Goal: Transaction & Acquisition: Obtain resource

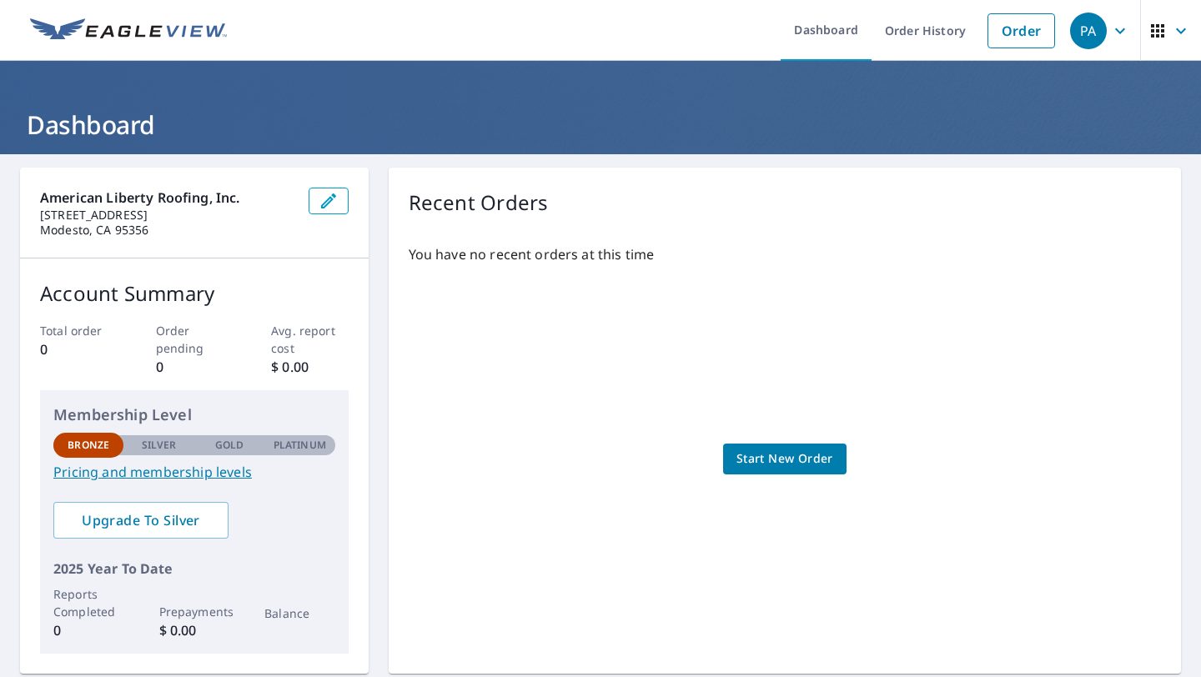
click at [772, 467] on span "Start New Order" at bounding box center [785, 459] width 97 height 21
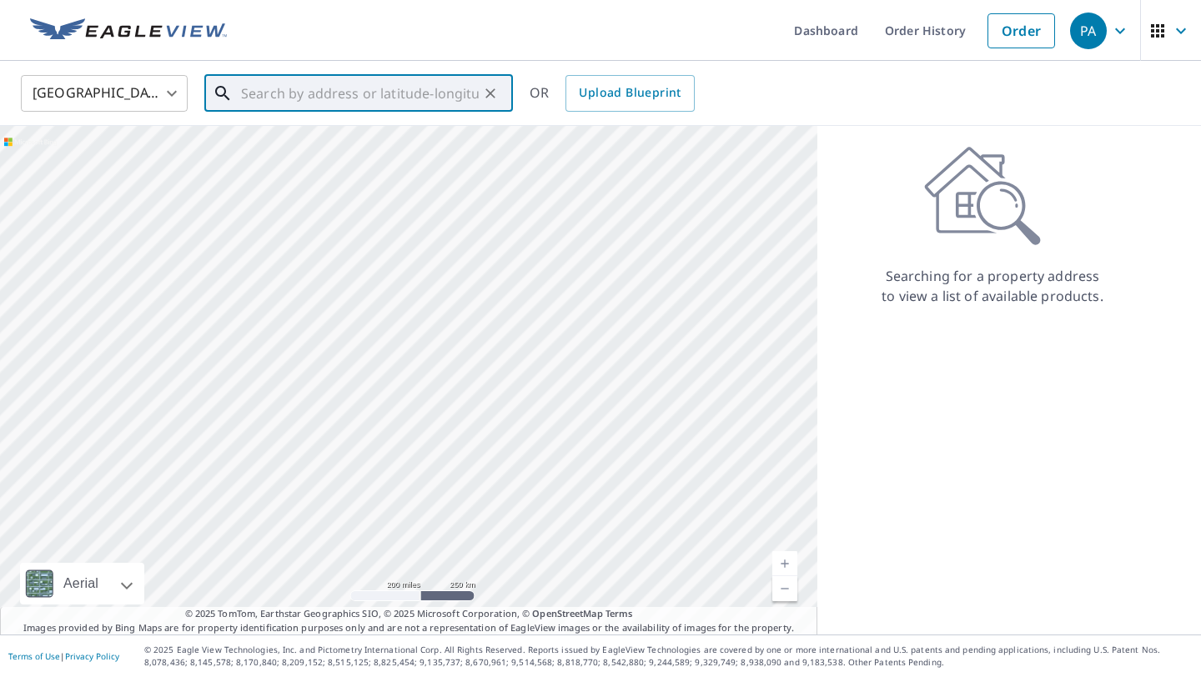
click at [399, 104] on input "text" at bounding box center [360, 93] width 238 height 47
click at [811, 36] on link "Dashboard" at bounding box center [826, 30] width 91 height 61
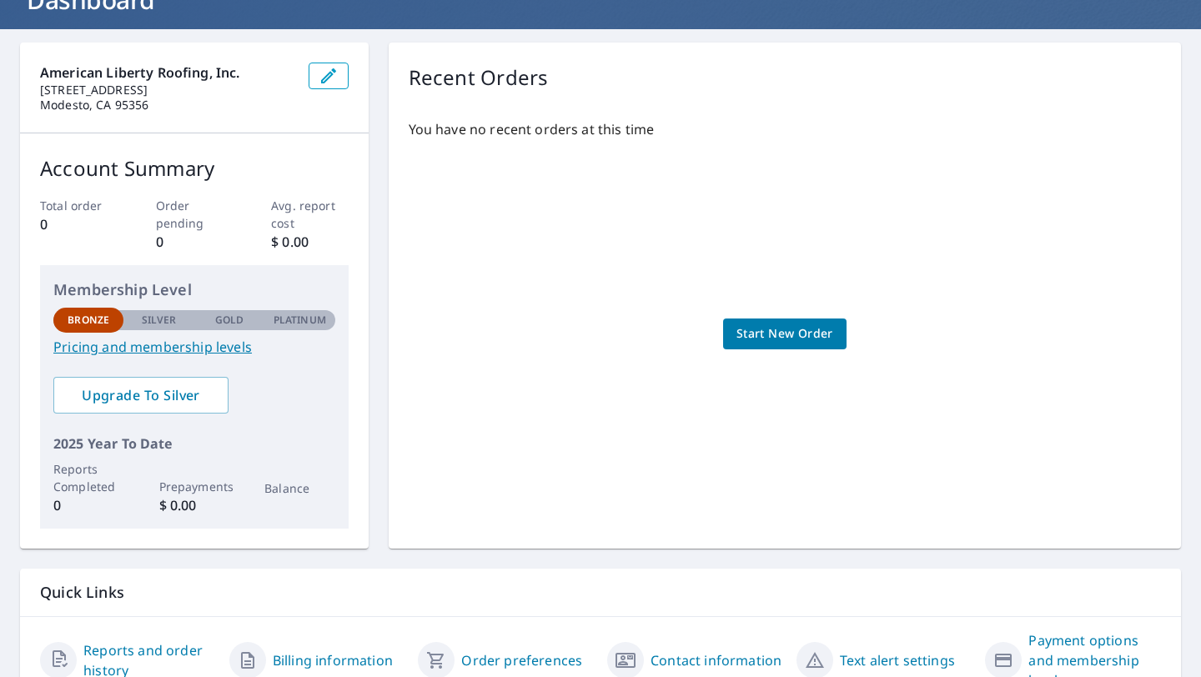
scroll to position [148, 0]
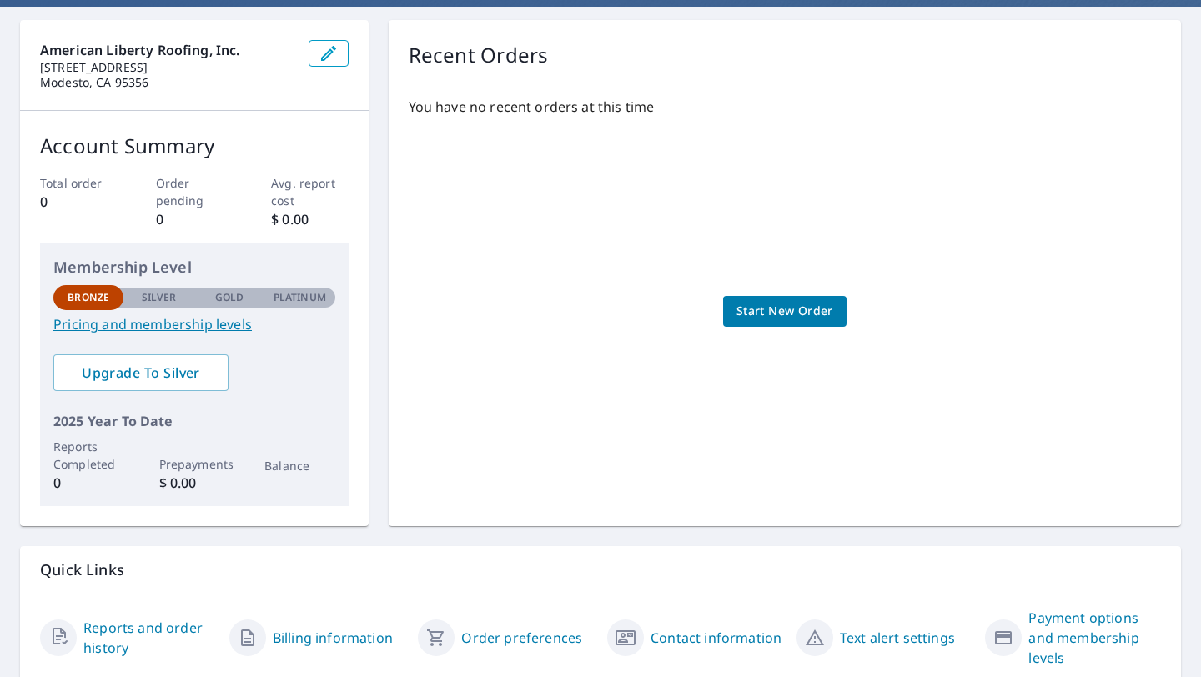
click at [229, 330] on link "Pricing and membership levels" at bounding box center [194, 324] width 282 height 20
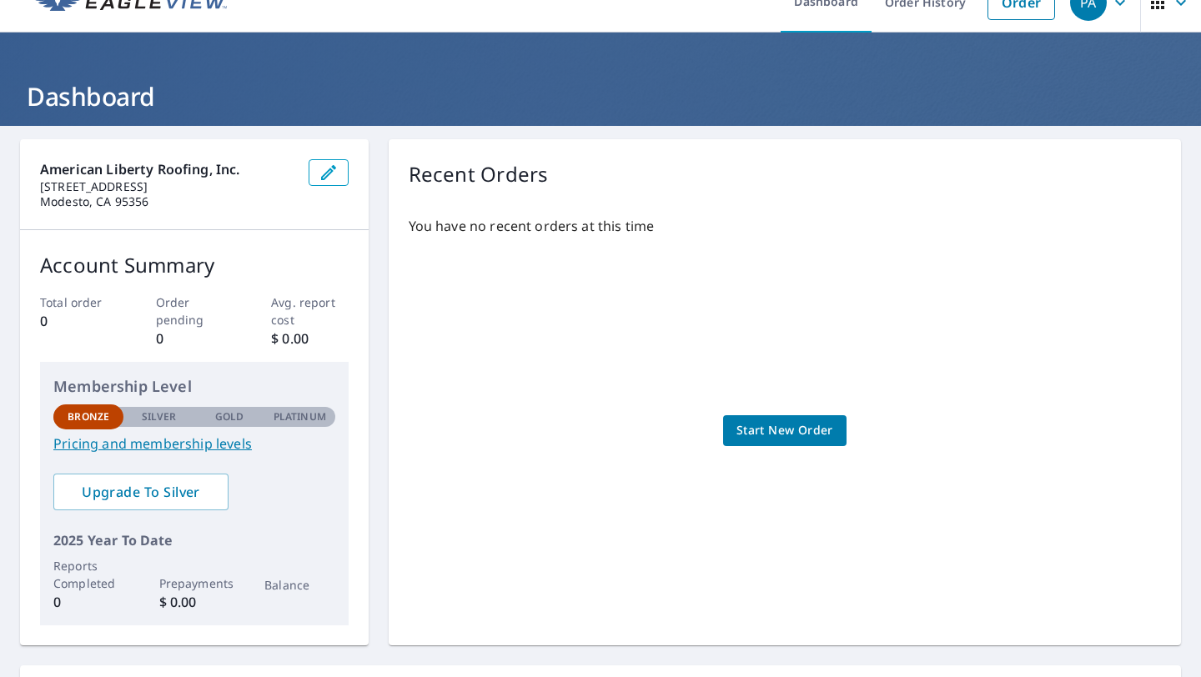
scroll to position [33, 0]
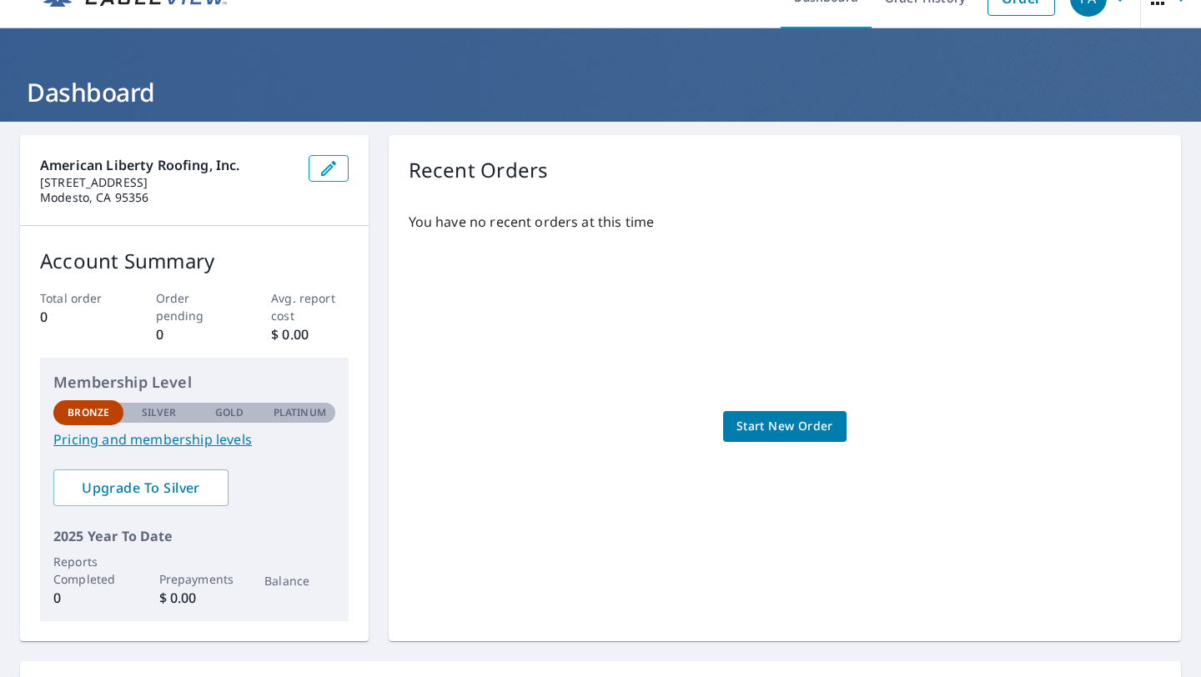
click at [812, 430] on span "Start New Order" at bounding box center [785, 426] width 97 height 21
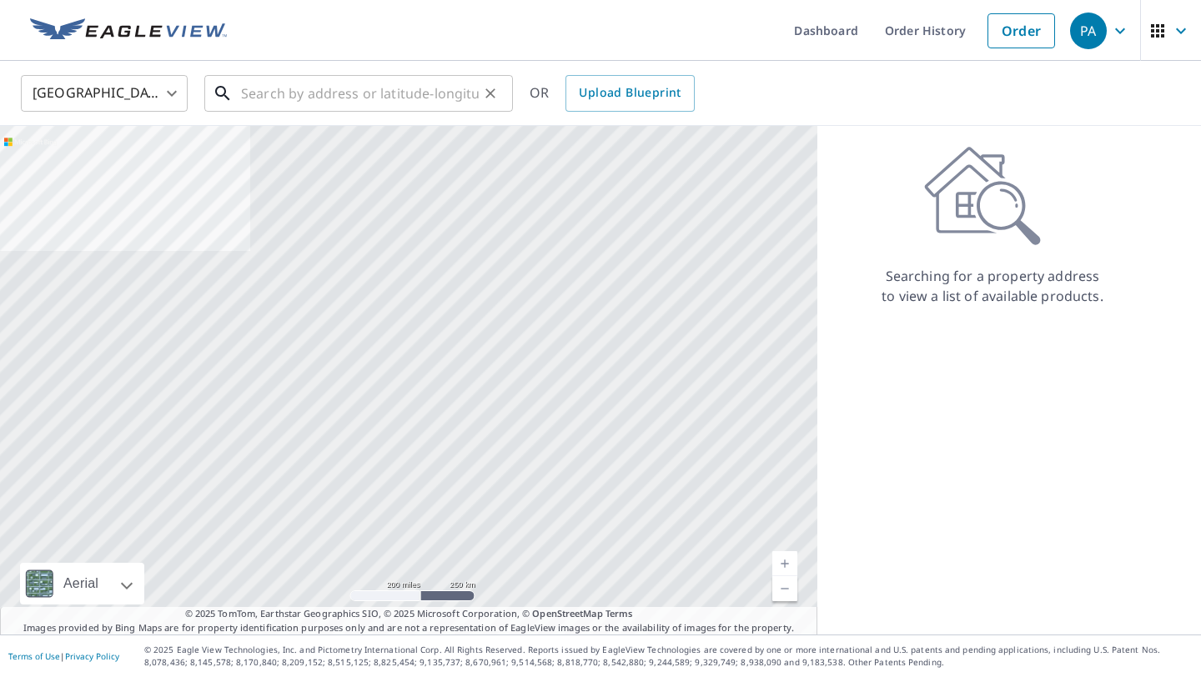
click at [312, 92] on input "text" at bounding box center [360, 93] width 238 height 47
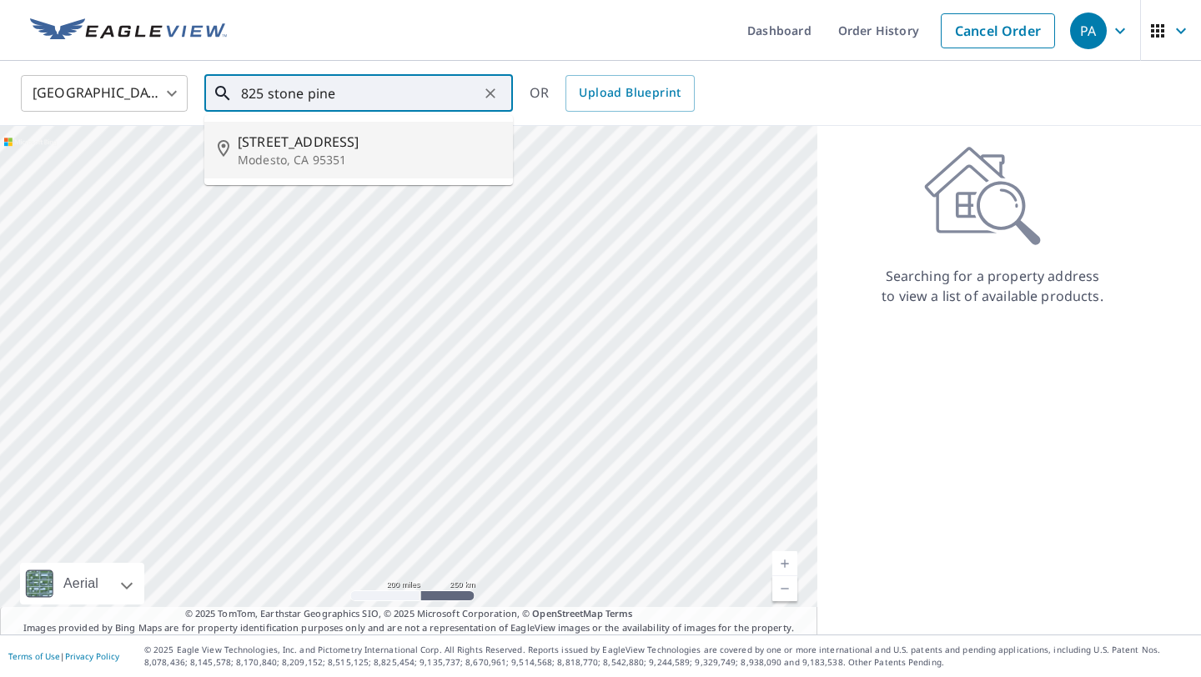
click at [310, 138] on span "825 Stone Pine Way" at bounding box center [369, 142] width 262 height 20
type input "825 Stone Pine Way Modesto, CA 95351"
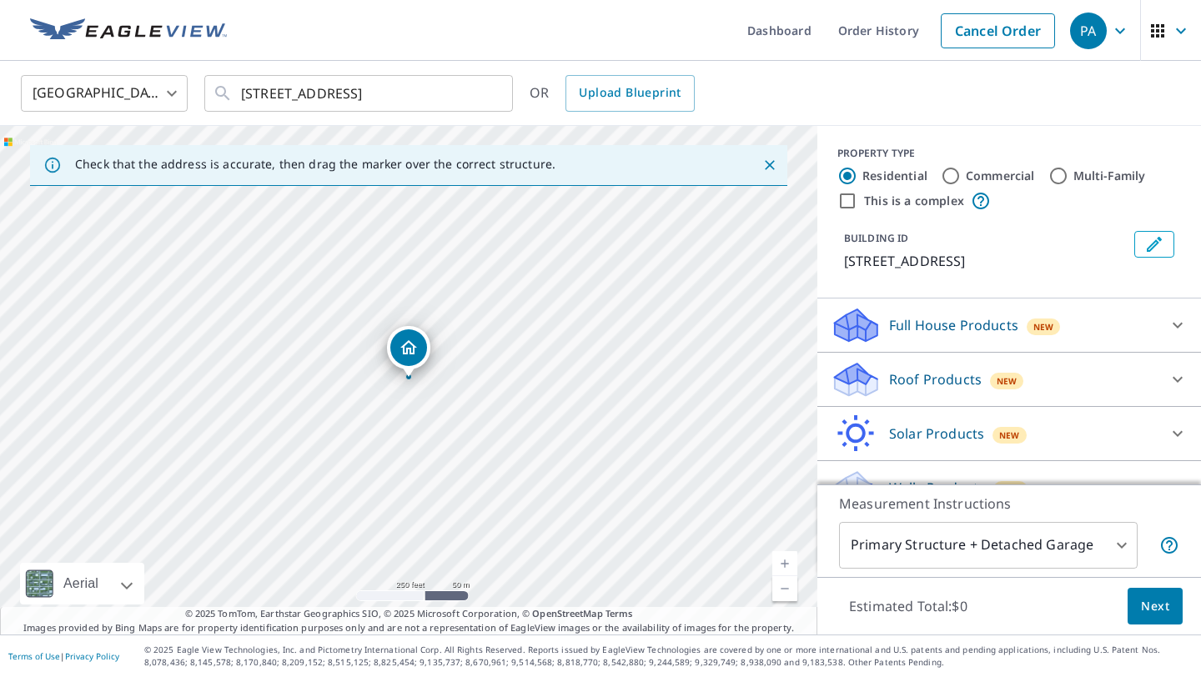
click at [1114, 386] on div "Roof Products New" at bounding box center [994, 379] width 327 height 39
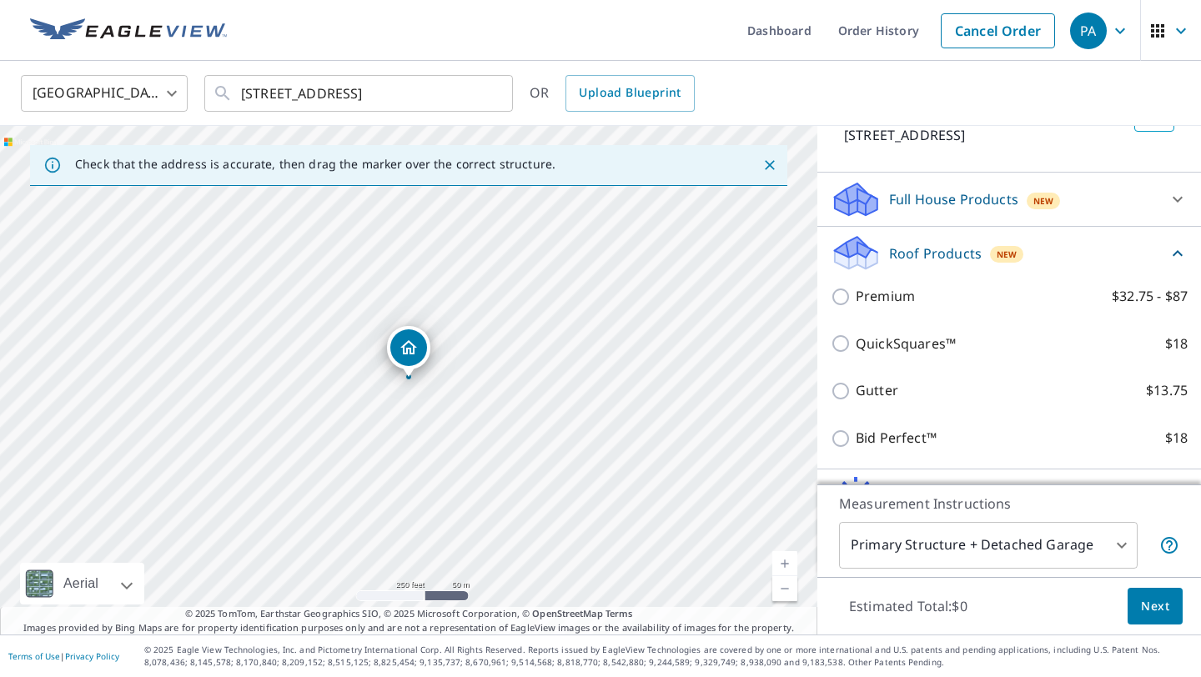
scroll to position [129, 0]
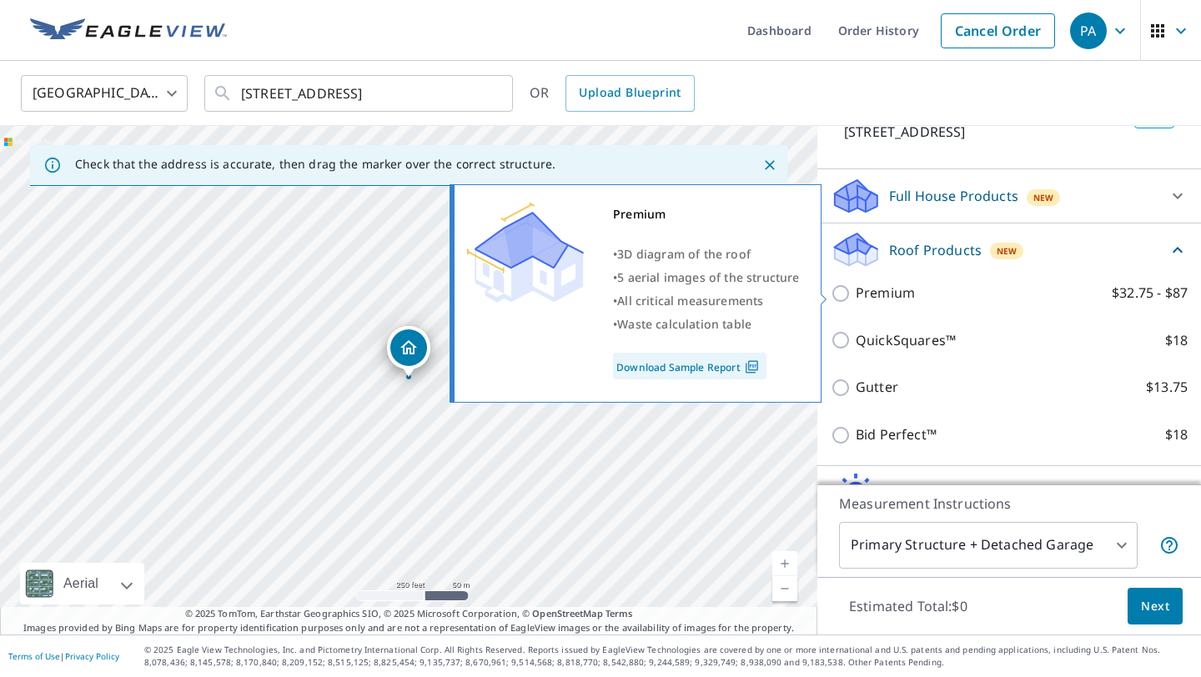
click at [712, 367] on link "Download Sample Report" at bounding box center [689, 366] width 153 height 27
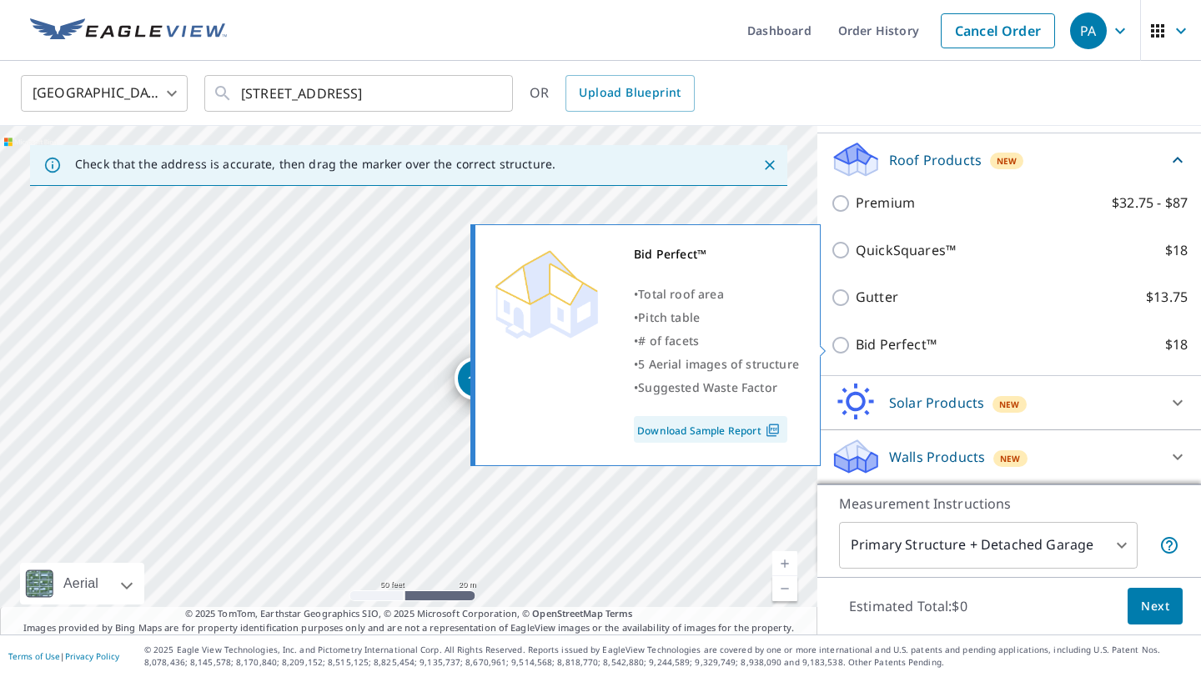
scroll to position [221, 0]
